Goal: Find specific page/section: Find specific page/section

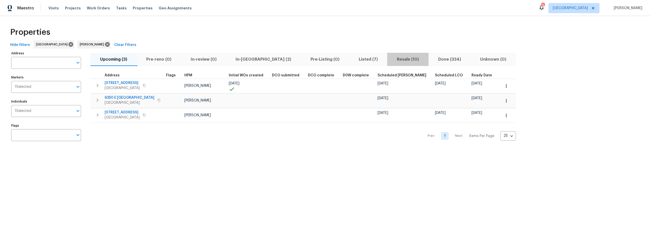
click at [390, 59] on span "Resale (10)" at bounding box center [407, 59] width 35 height 7
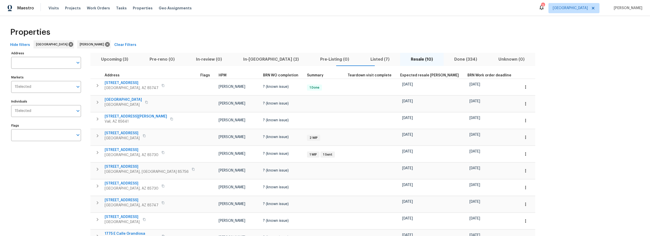
click at [117, 59] on span "Upcoming (3)" at bounding box center [114, 59] width 42 height 7
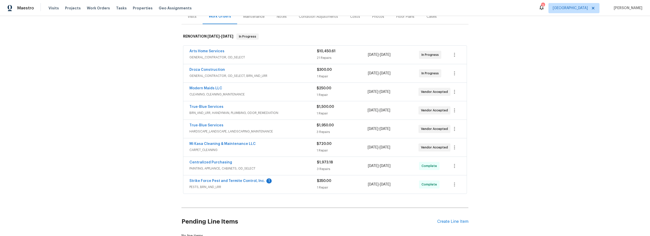
scroll to position [66, 0]
